Goal: Task Accomplishment & Management: Manage account settings

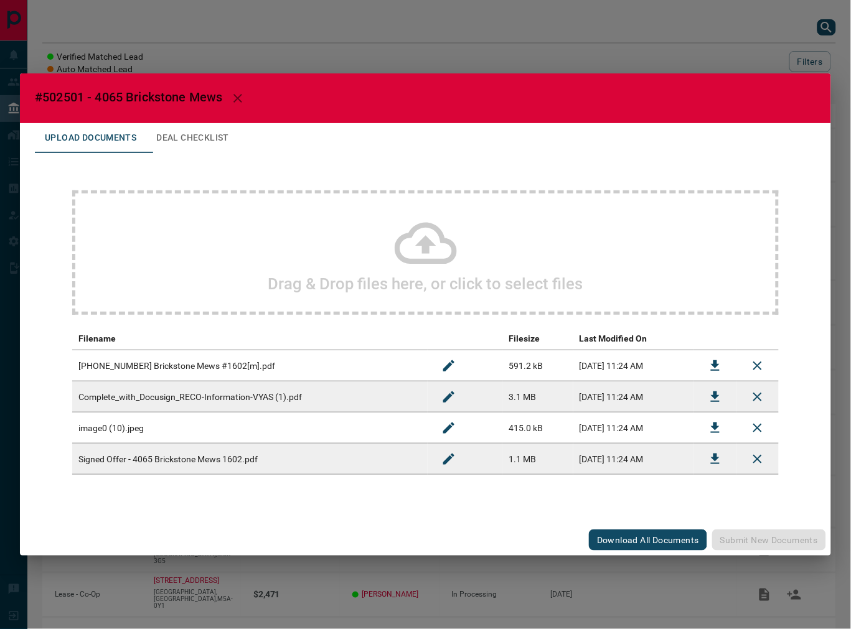
click at [63, 96] on span "#502501 - 4065 Brickstone Mews" at bounding box center [129, 97] width 188 height 15
copy span "502501"
drag, startPoint x: 709, startPoint y: 458, endPoint x: 820, endPoint y: 430, distance: 114.9
click at [709, 458] on icon "Download" at bounding box center [715, 459] width 15 height 15
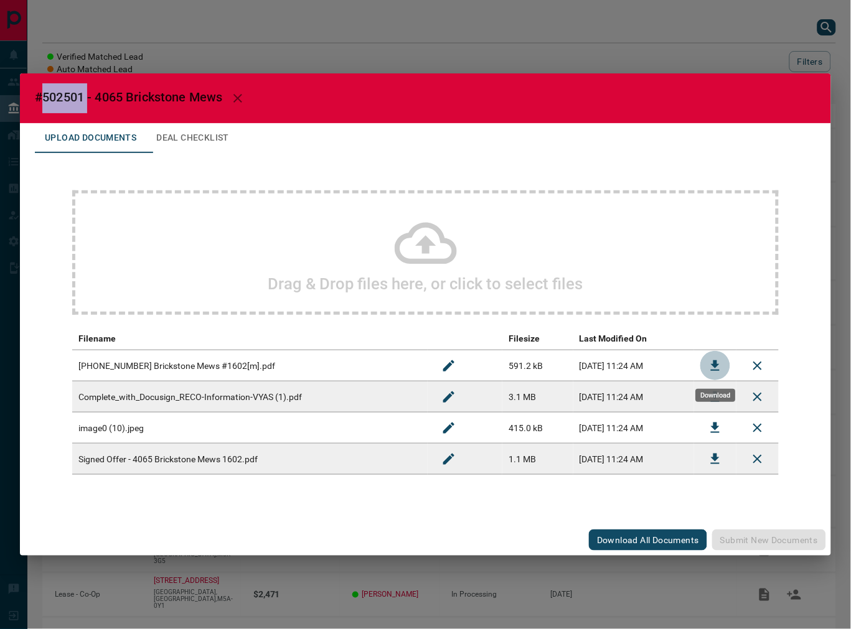
click at [724, 370] on button "Download" at bounding box center [715, 366] width 30 height 30
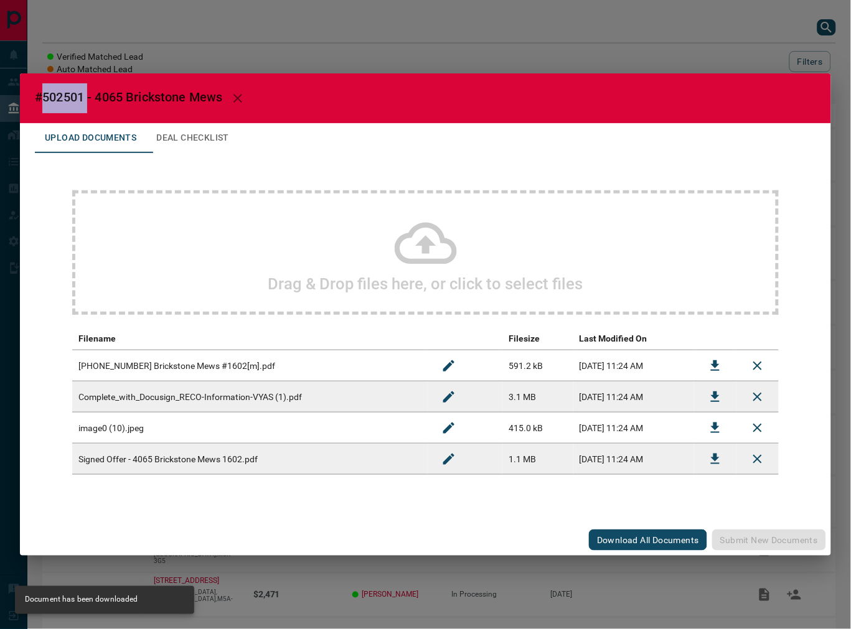
click at [212, 135] on button "Deal Checklist" at bounding box center [192, 138] width 93 height 30
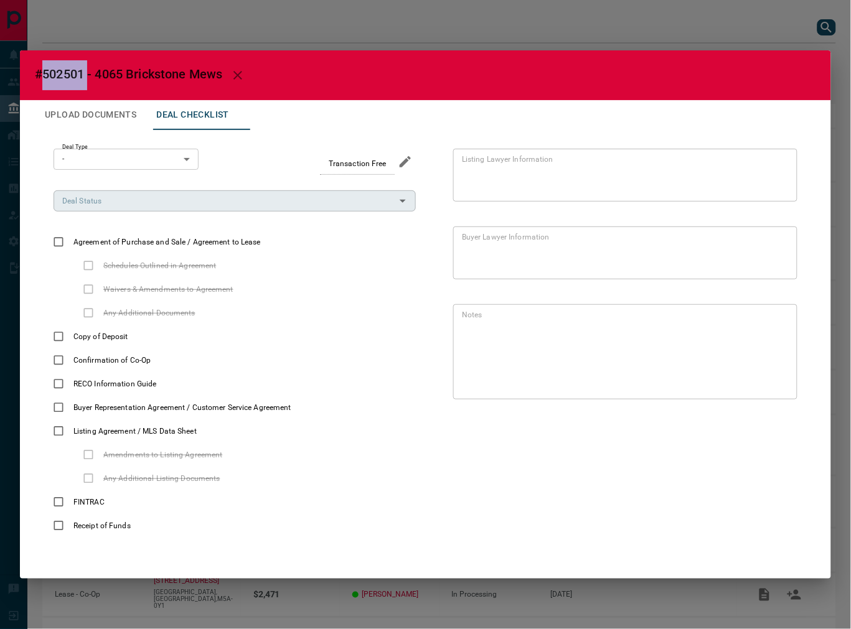
click at [256, 203] on input "Deal Status" at bounding box center [224, 201] width 334 height 14
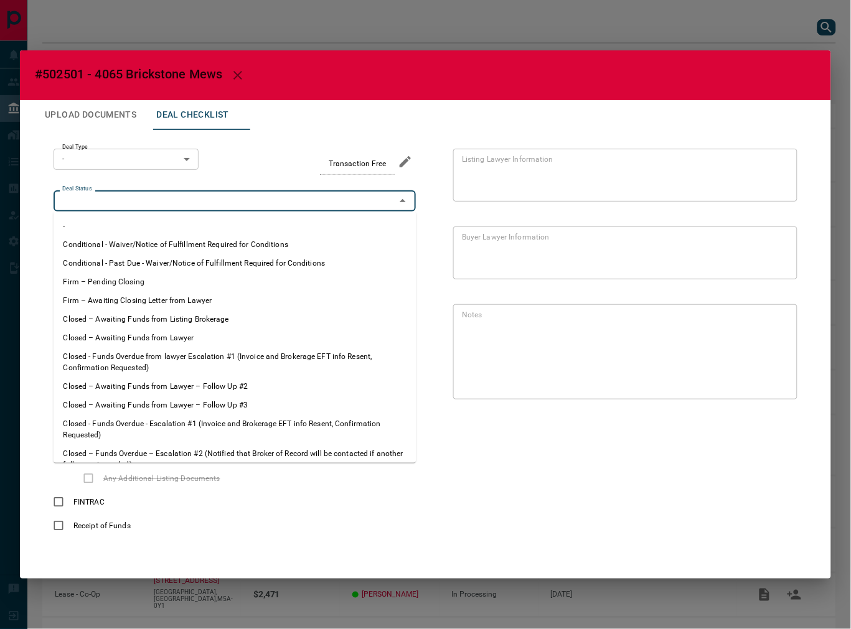
click at [156, 278] on li "Firm – Pending Closing" at bounding box center [235, 282] width 363 height 19
type input "**********"
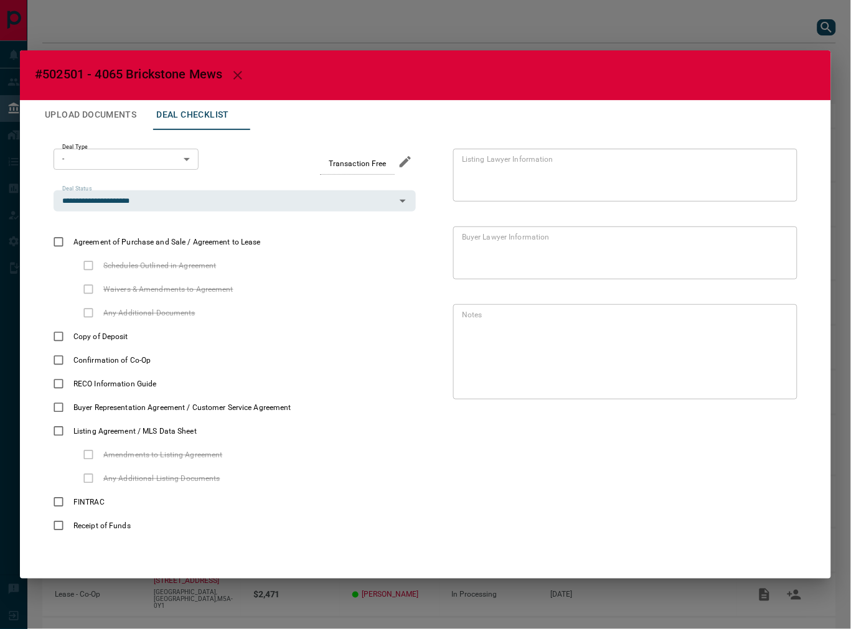
click at [141, 160] on body "Lead Transfers Leads Deals Listings Campaigns Quota Rules Agent Quotas Admin Mo…" at bounding box center [425, 345] width 851 height 691
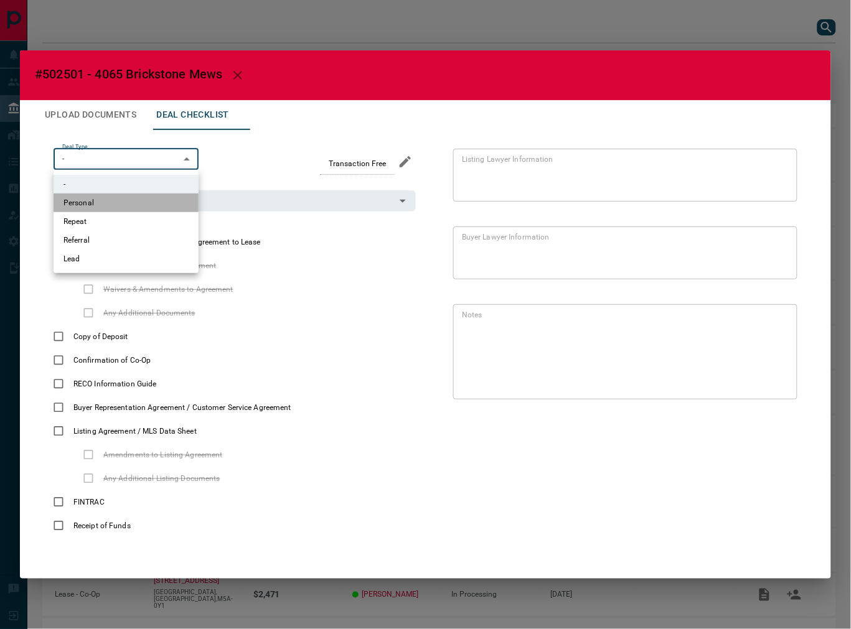
click at [135, 195] on li "Personal" at bounding box center [126, 203] width 145 height 19
type input "*"
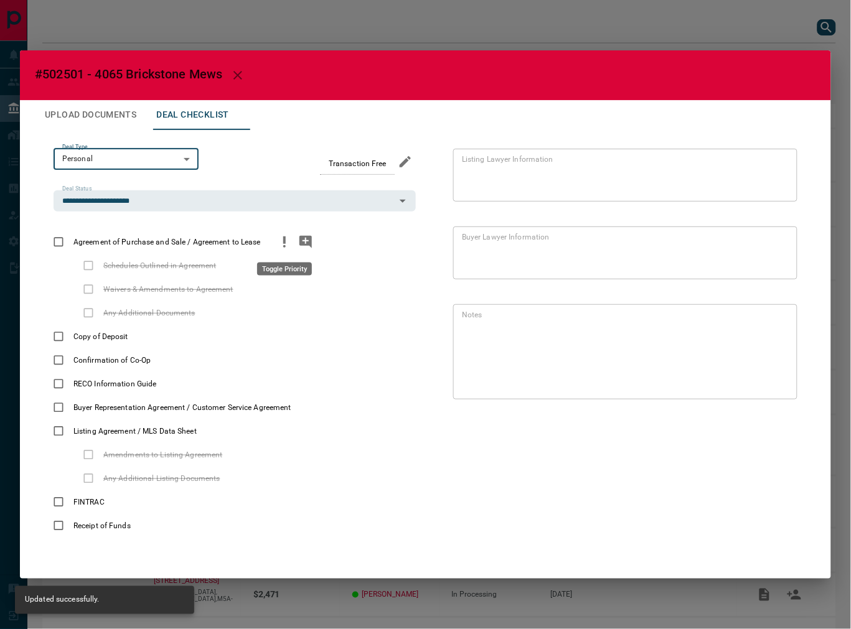
click at [286, 251] on button "priority" at bounding box center [284, 242] width 21 height 24
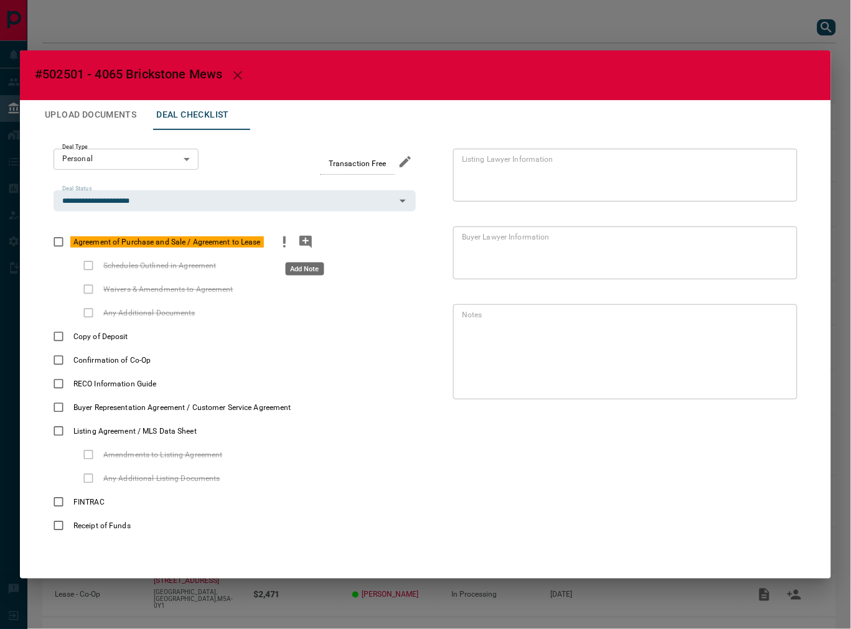
click at [308, 241] on icon "add note" at bounding box center [305, 242] width 12 height 12
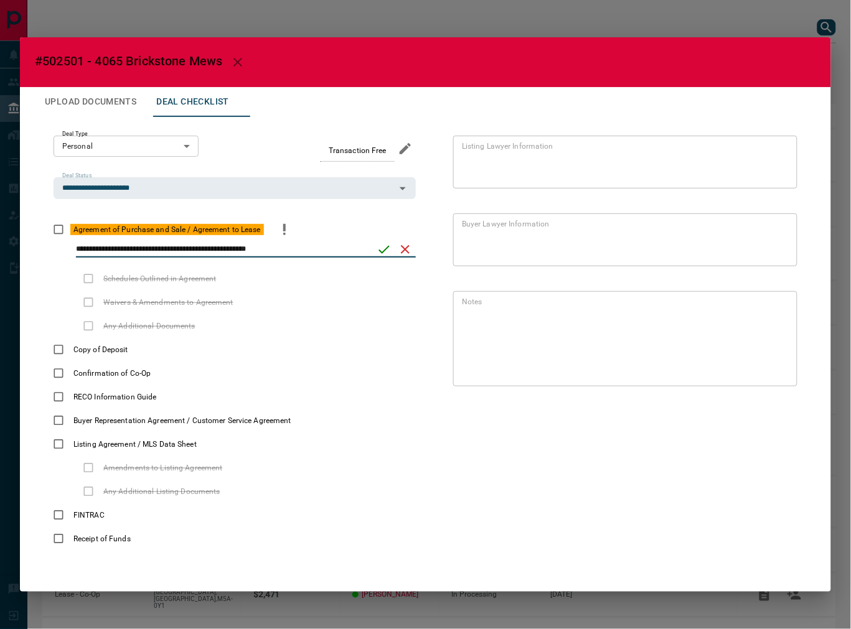
type input "**********"
click at [377, 250] on icon "save" at bounding box center [384, 249] width 15 height 15
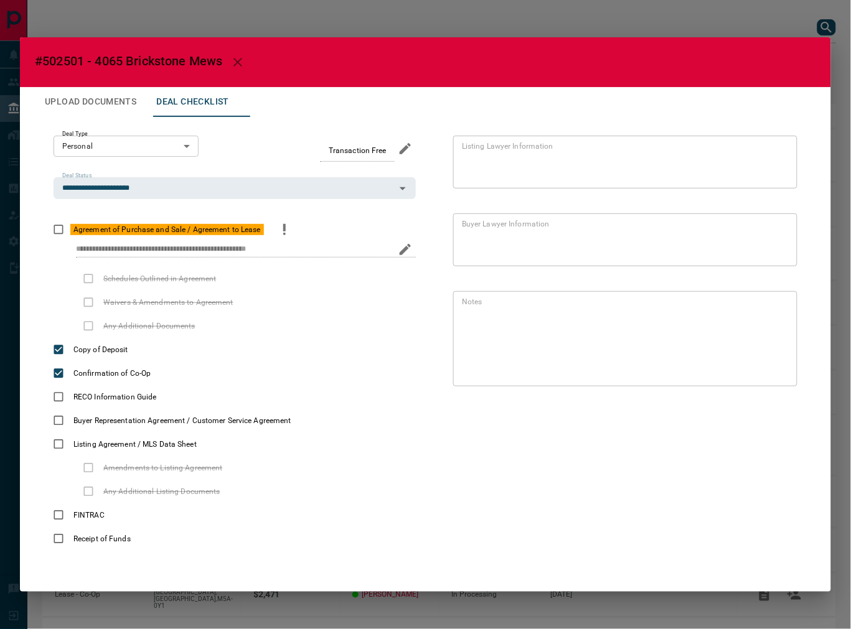
click at [112, 114] on button "Upload Documents" at bounding box center [90, 102] width 111 height 30
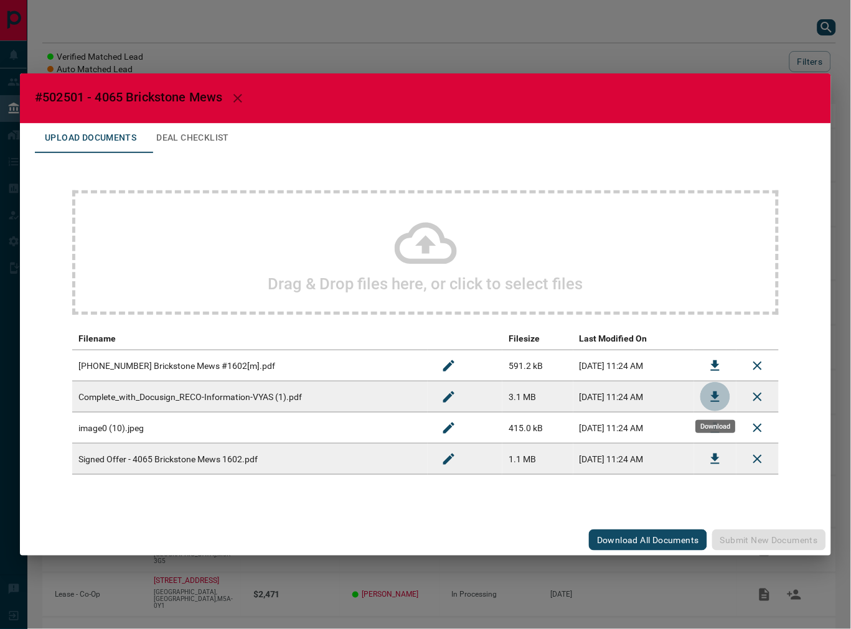
click at [715, 396] on icon "Download" at bounding box center [715, 397] width 9 height 11
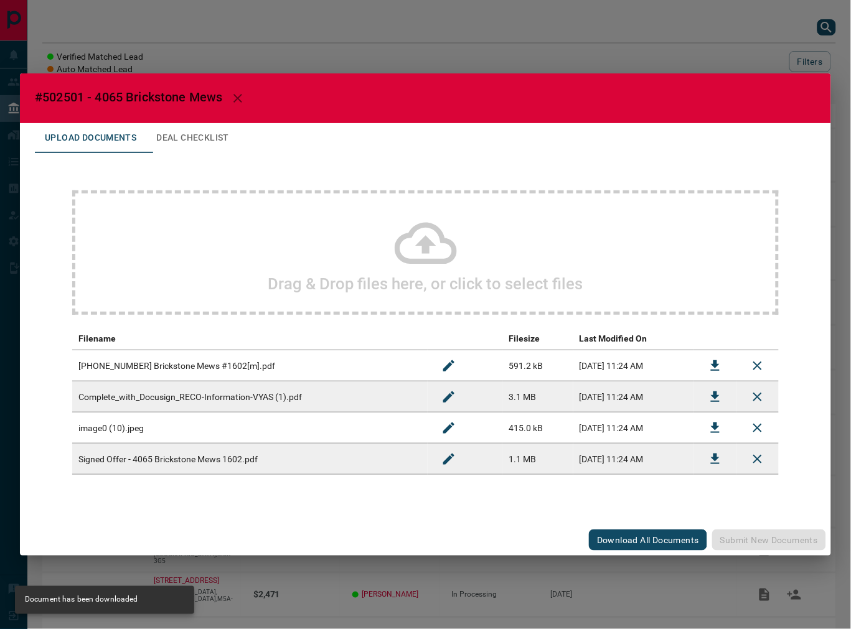
click at [220, 138] on button "Deal Checklist" at bounding box center [192, 138] width 93 height 30
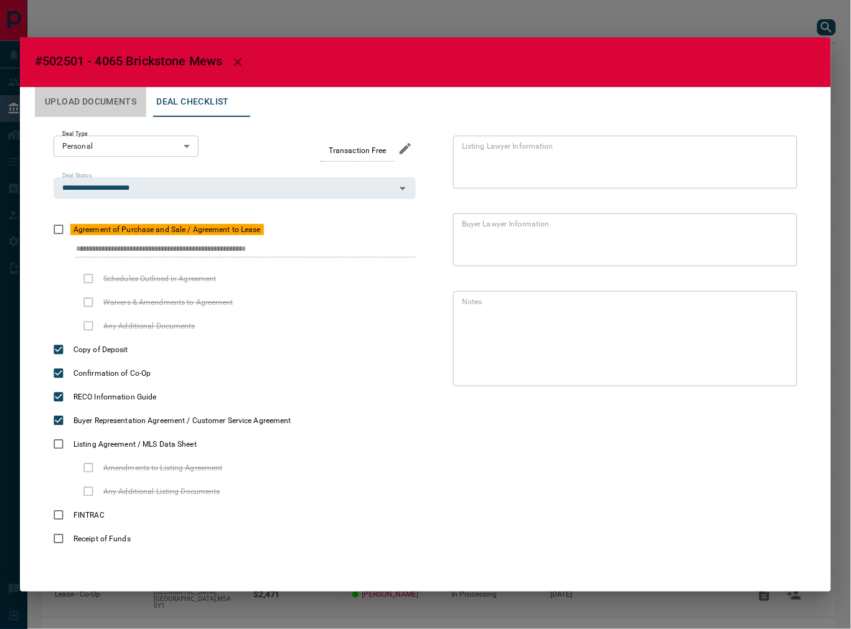
click at [64, 115] on button "Upload Documents" at bounding box center [90, 102] width 111 height 30
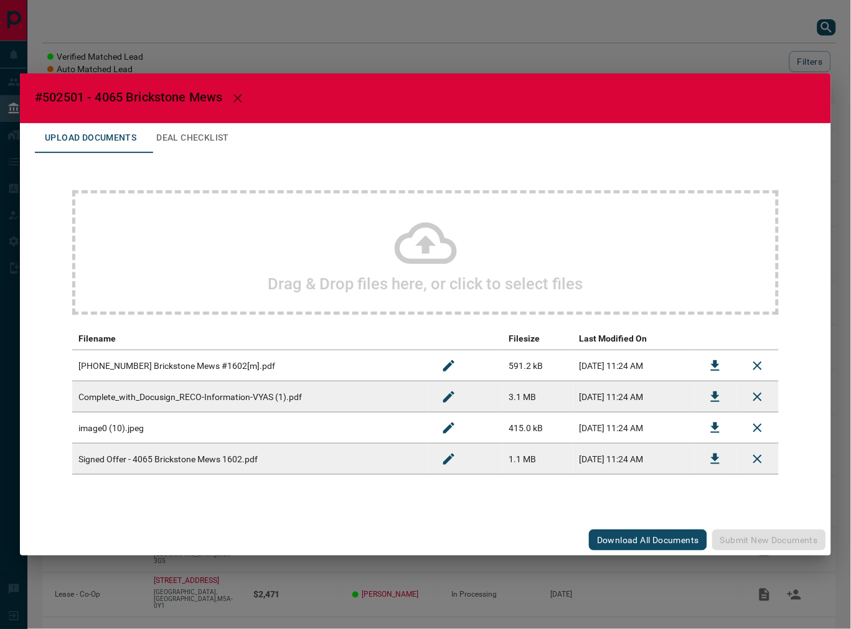
click at [187, 202] on div "Drag & Drop files here, or click to select files" at bounding box center [425, 253] width 707 height 125
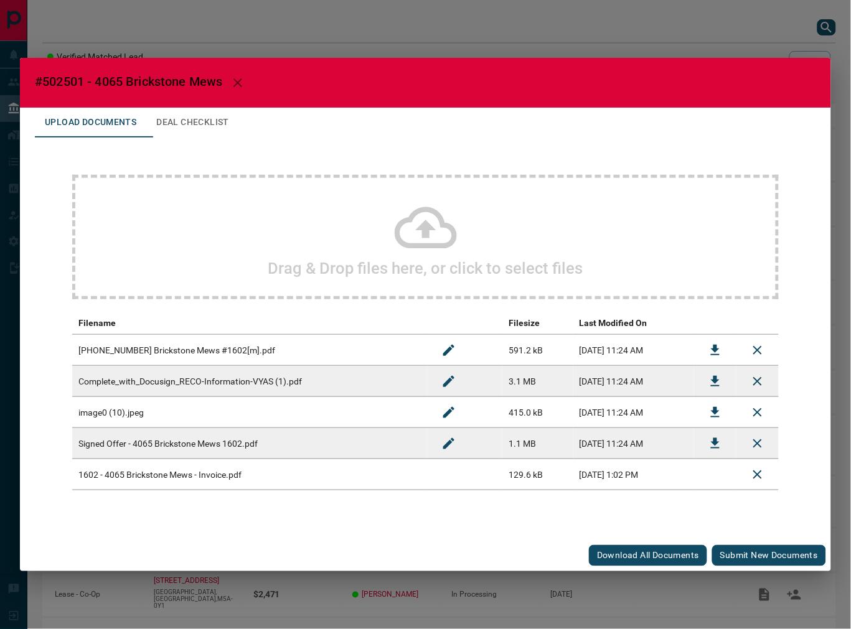
click at [750, 553] on button "Submit new documents" at bounding box center [769, 555] width 114 height 21
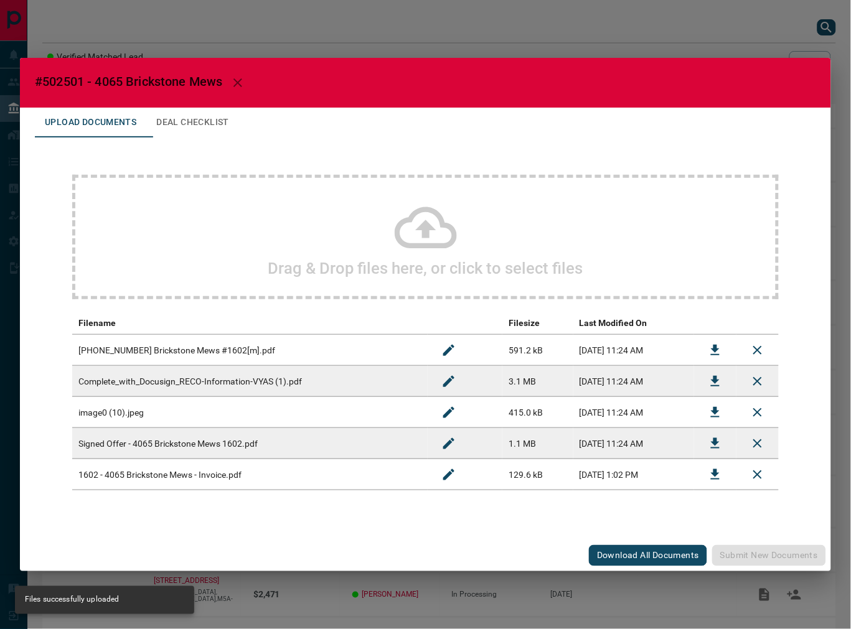
click at [210, 133] on button "Deal Checklist" at bounding box center [192, 123] width 93 height 30
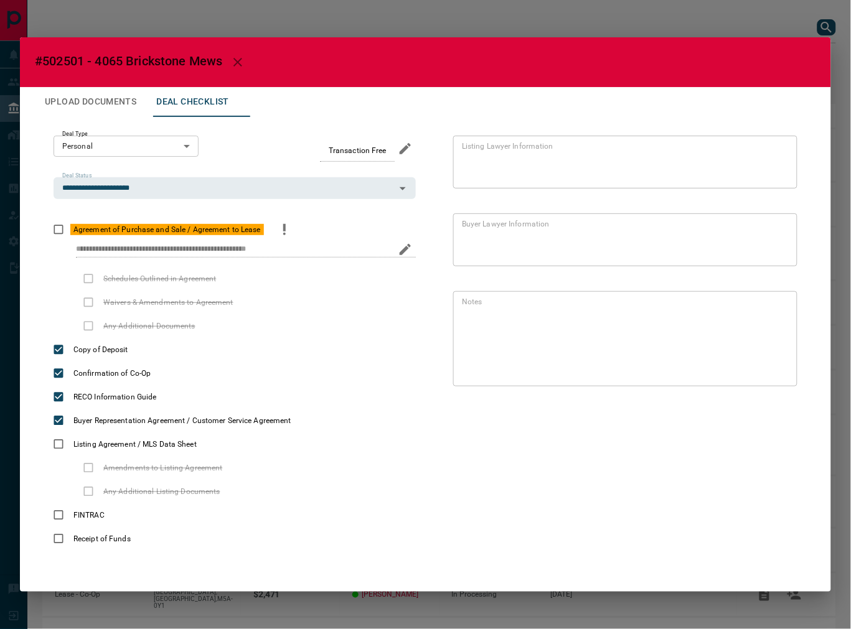
drag, startPoint x: 66, startPoint y: 256, endPoint x: 319, endPoint y: 257, distance: 252.8
click at [319, 258] on div "**********" at bounding box center [235, 255] width 362 height 26
